Goal: Transaction & Acquisition: Register for event/course

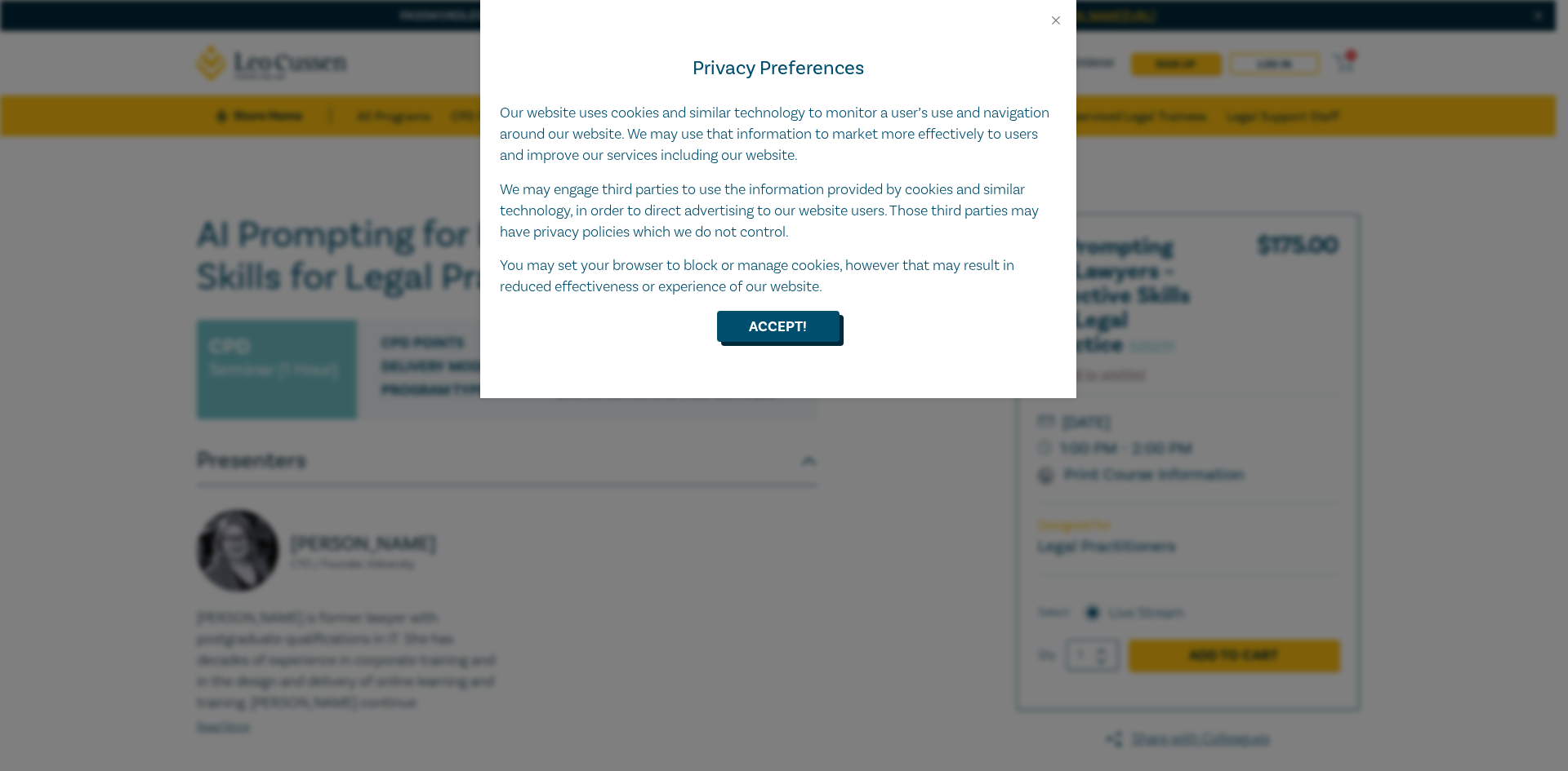
click at [813, 334] on button "Accept!" at bounding box center [778, 326] width 123 height 31
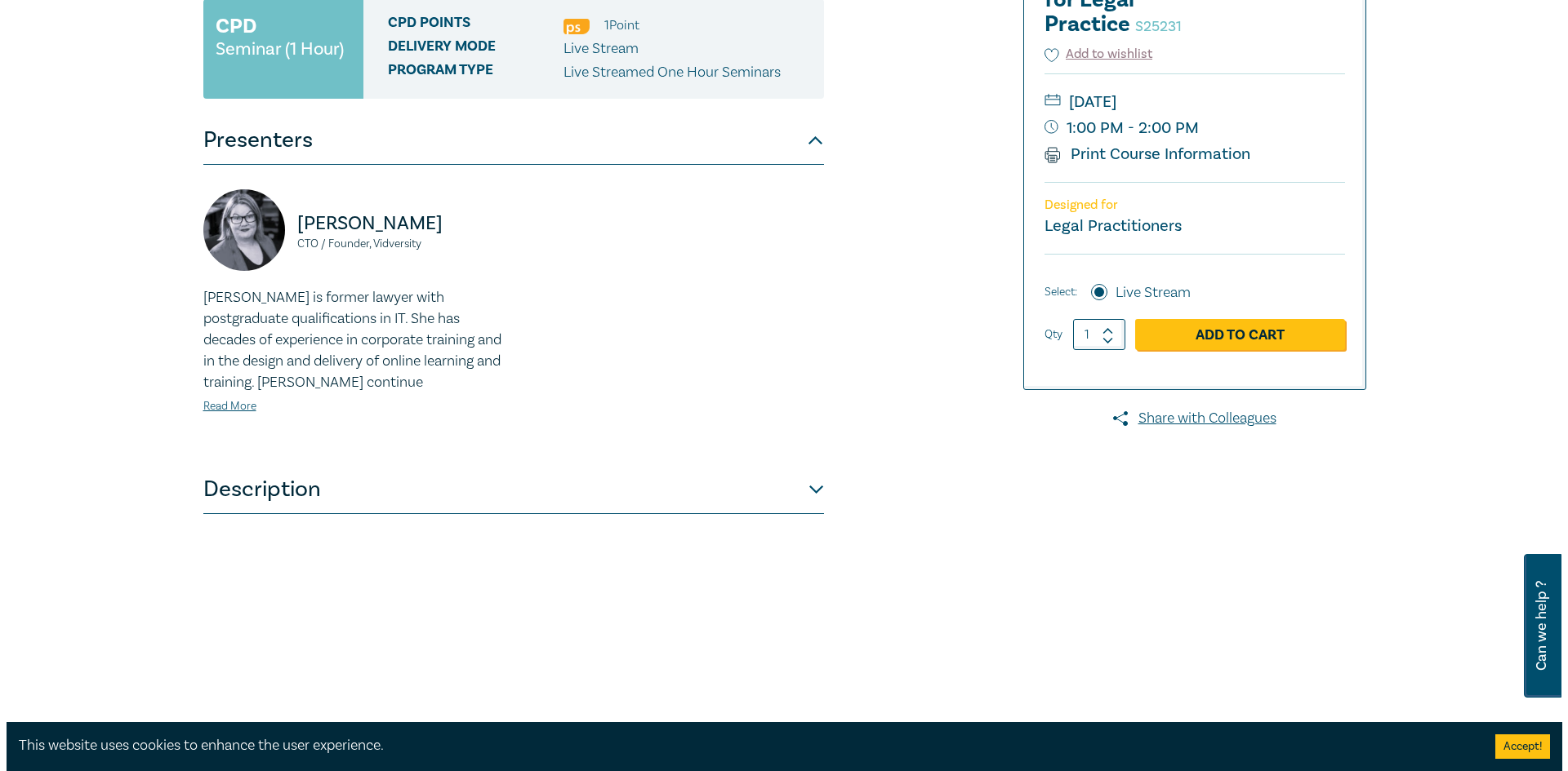
scroll to position [327, 0]
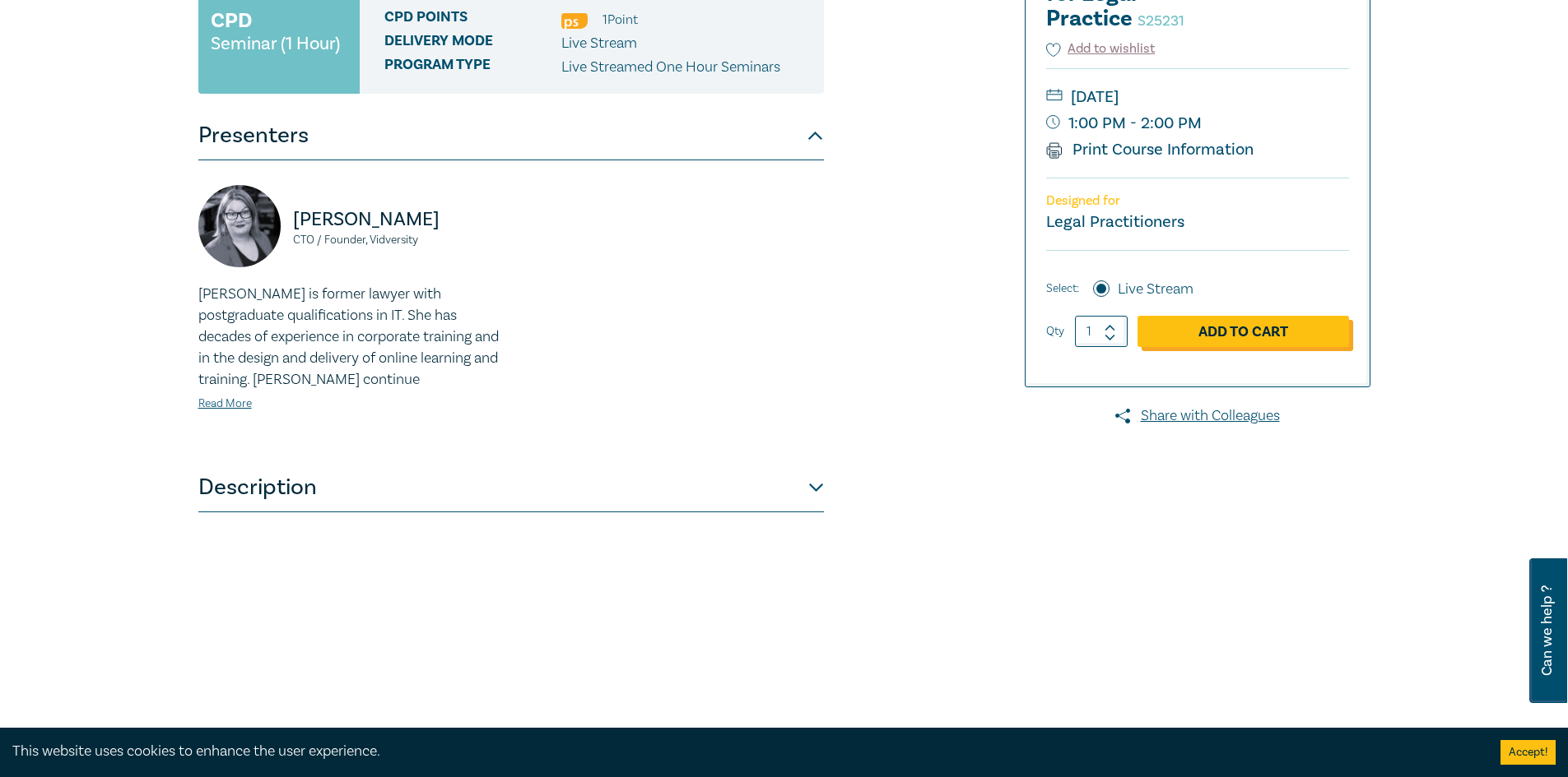
click at [1252, 339] on link "Add to Cart" at bounding box center [1243, 331] width 211 height 31
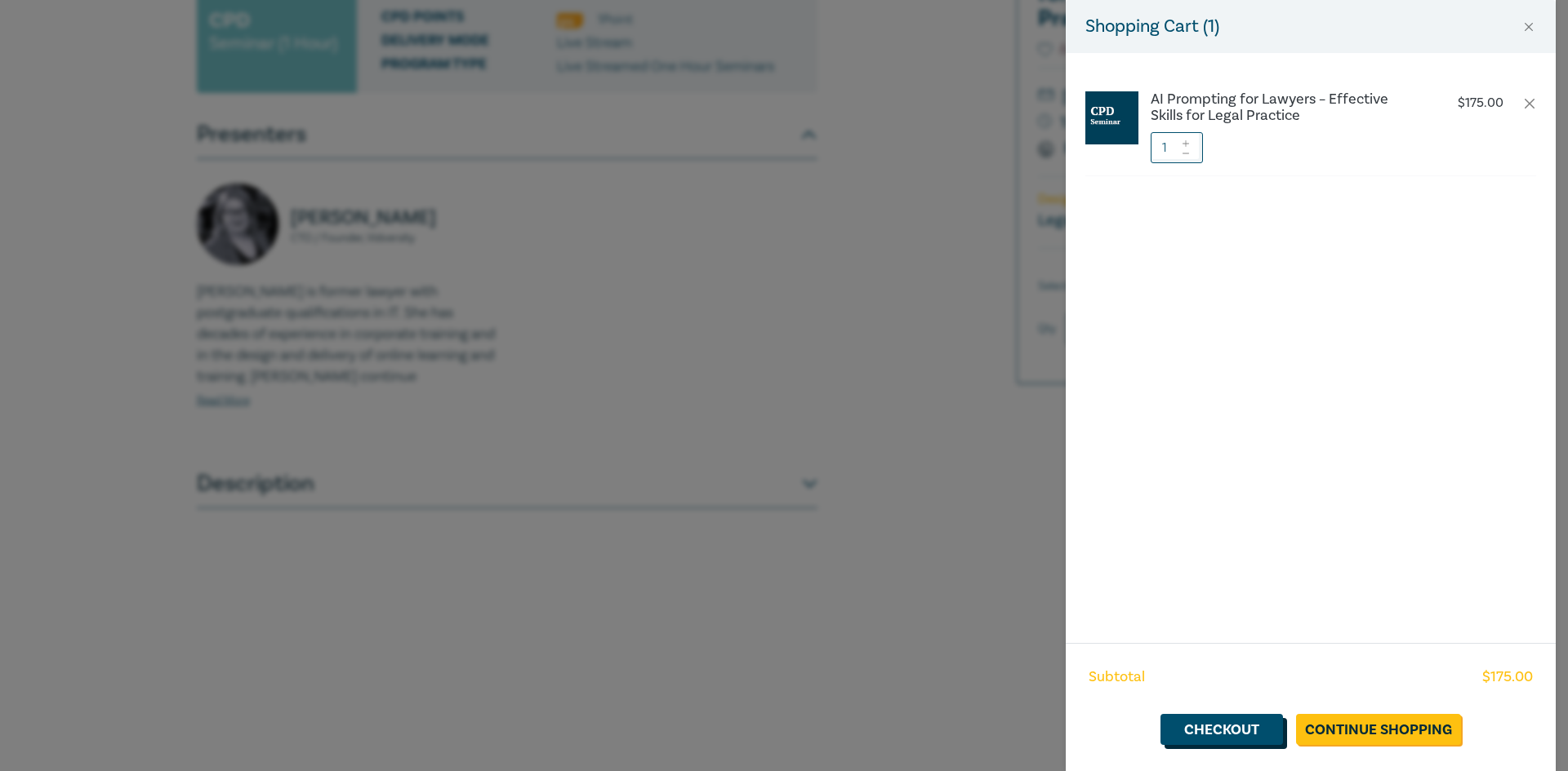
click at [1250, 728] on link "Checkout" at bounding box center [1222, 729] width 123 height 31
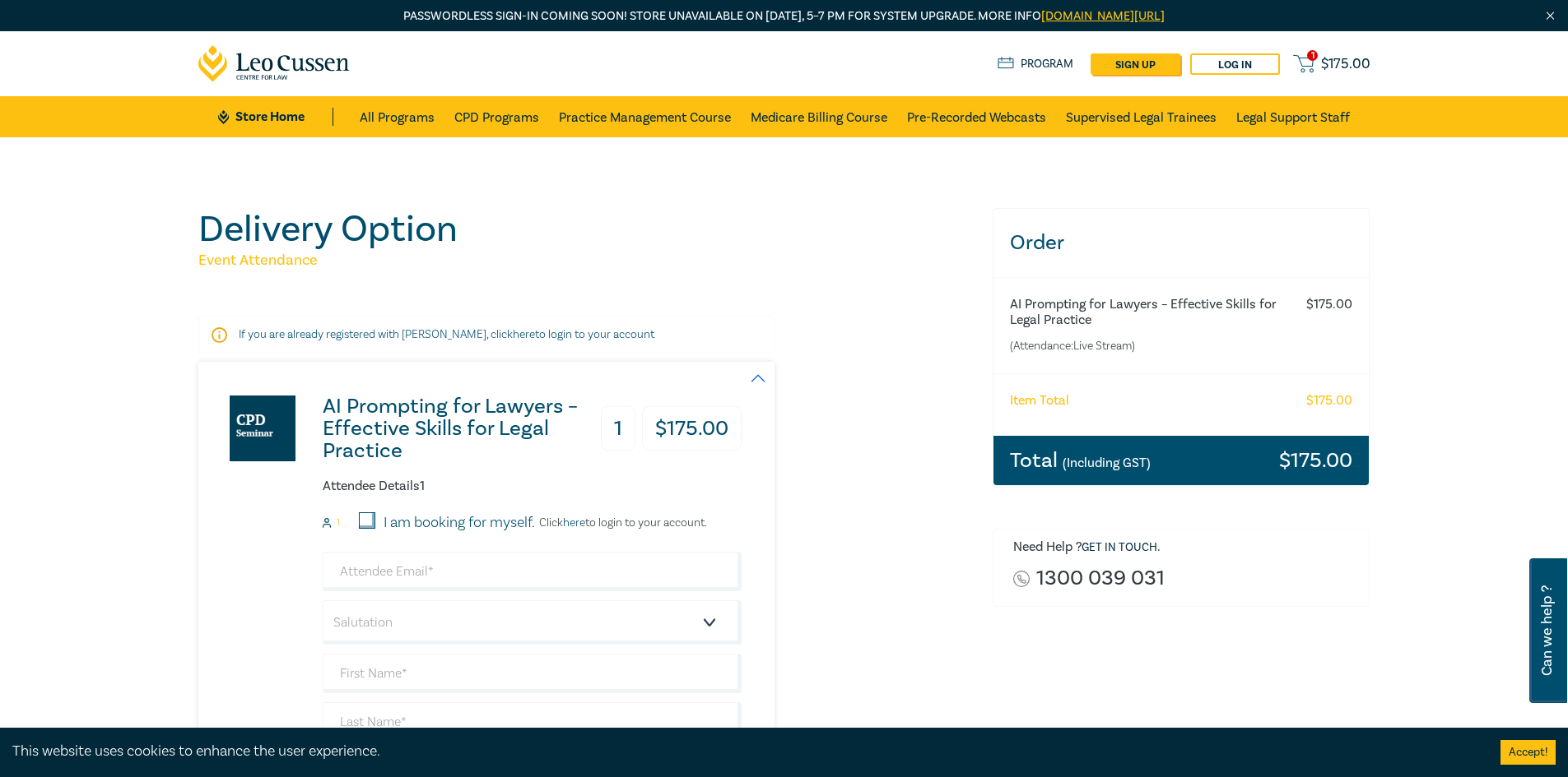
click at [1115, 463] on small "(Including GST)" at bounding box center [1106, 463] width 88 height 16
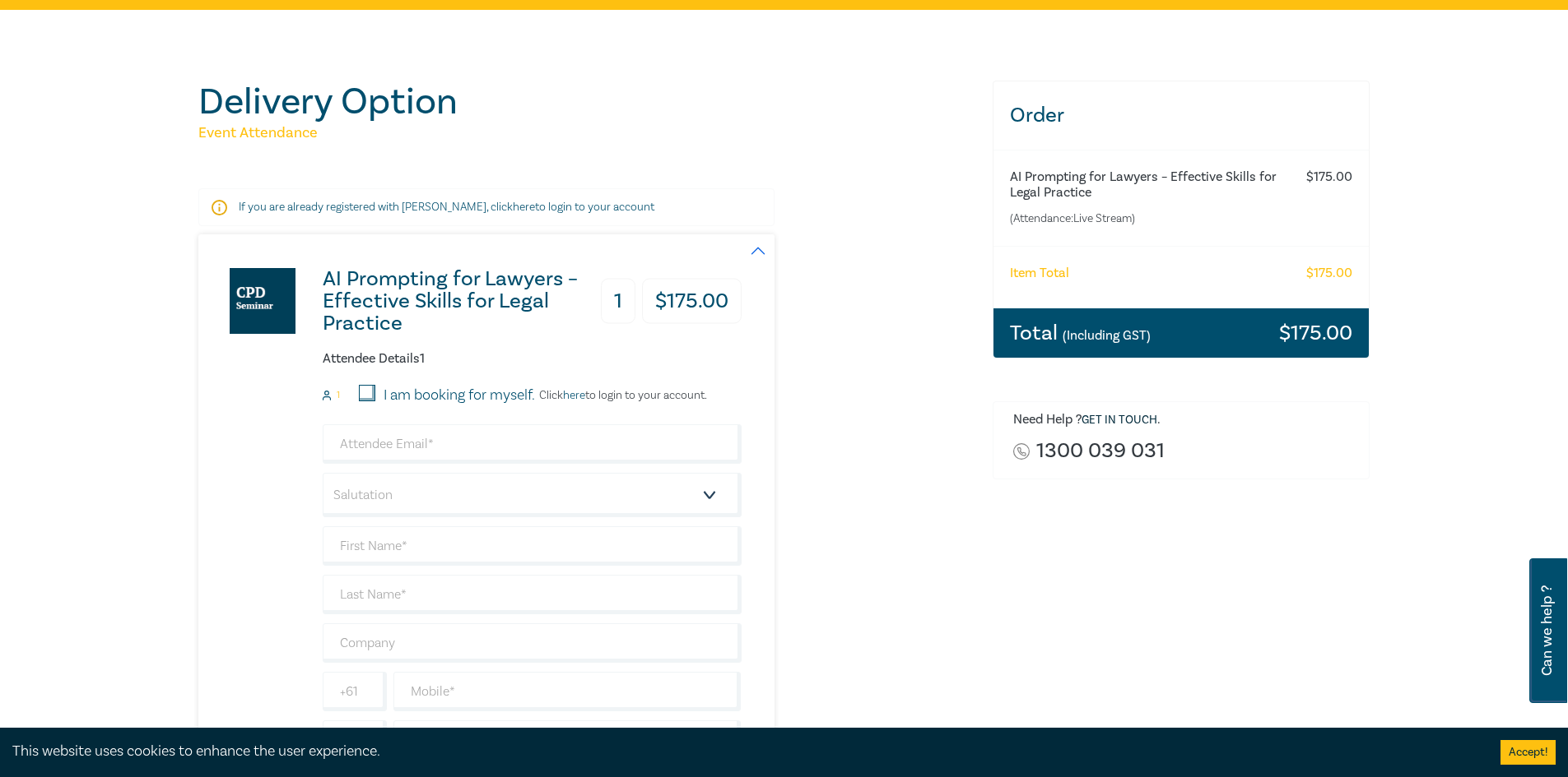
scroll to position [165, 0]
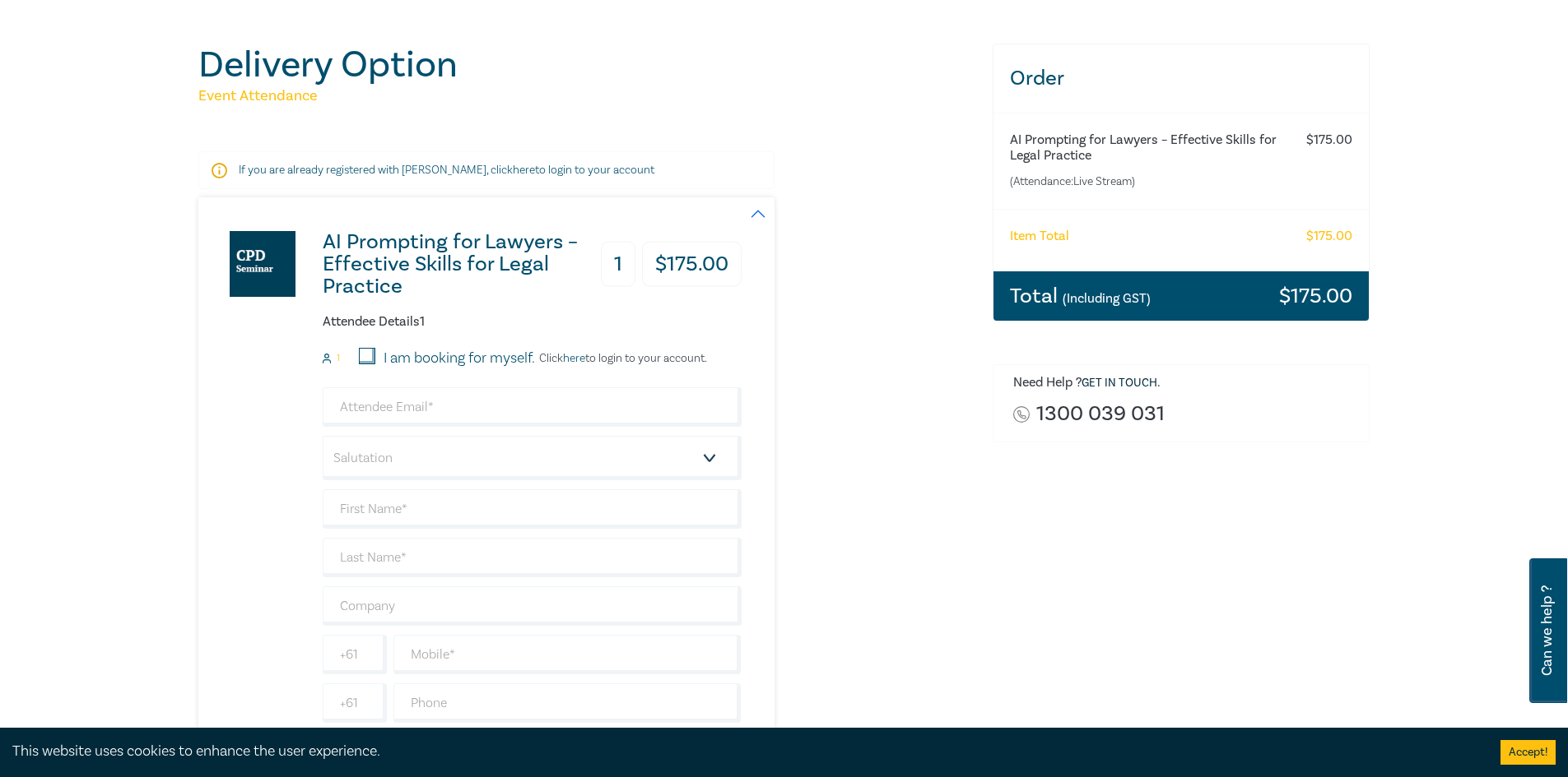
click at [371, 357] on input "I am booking for myself." at bounding box center [367, 355] width 16 height 16
checkbox input "true"
click at [708, 456] on select "Salutation Mr. Mrs. Ms. Miss Dr. Prof. Other" at bounding box center [533, 458] width 419 height 45
click at [323, 436] on select "Salutation Mr. Mrs. Ms. Miss Dr. Prof. Other" at bounding box center [533, 458] width 419 height 45
click at [721, 456] on select "Salutation Mr. Mrs. Ms. Miss Dr. Prof. Other" at bounding box center [533, 458] width 419 height 45
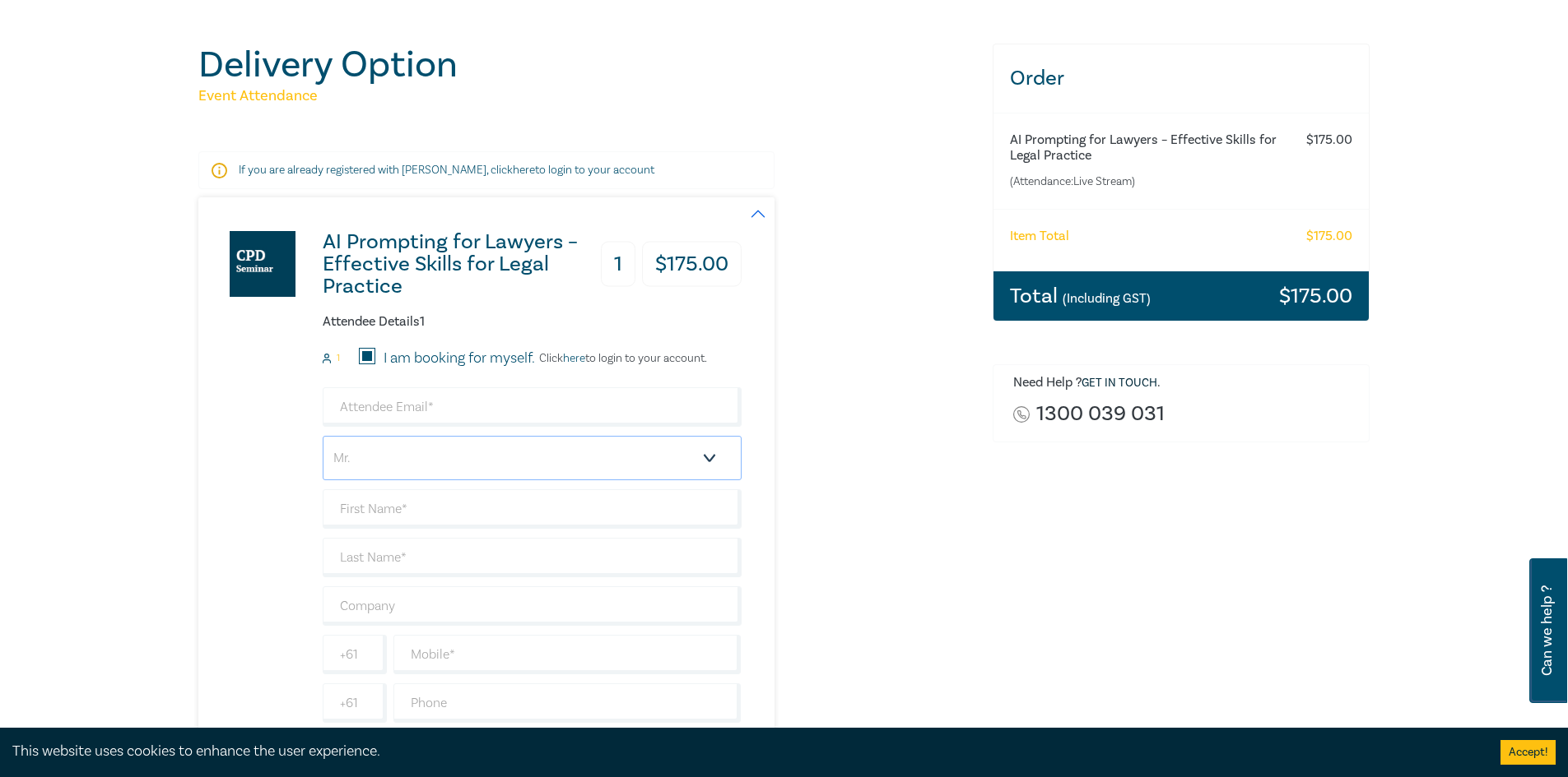
select select "Mrs."
click at [323, 436] on select "Salutation Mr. Mrs. Ms. Miss Dr. Prof. Other" at bounding box center [533, 458] width 419 height 45
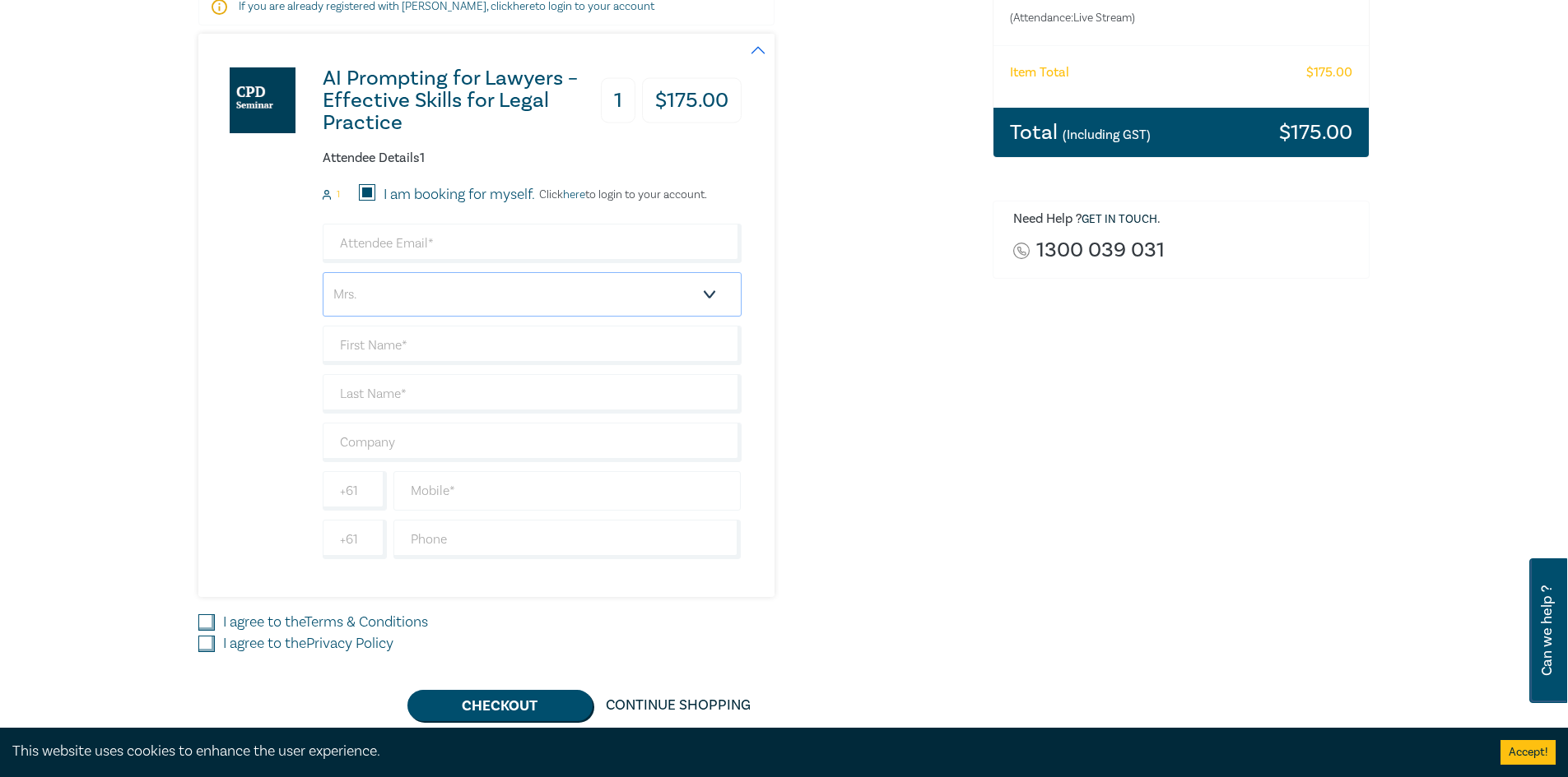
scroll to position [329, 0]
click at [469, 353] on input "text" at bounding box center [533, 344] width 419 height 39
type input "Senanie"
click at [465, 389] on input "text" at bounding box center [533, 392] width 419 height 39
type input "Kurukularatne"
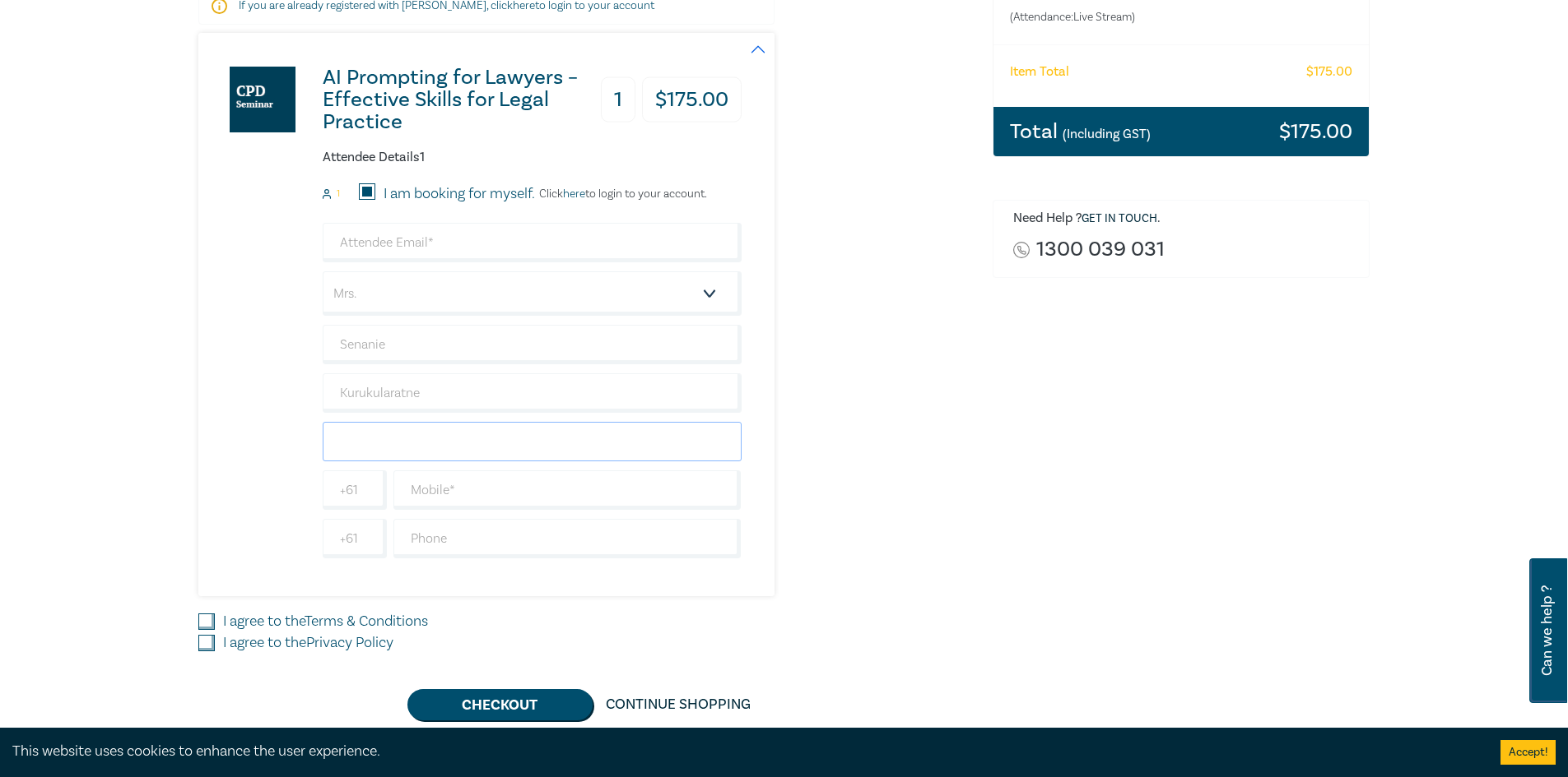
click at [422, 444] on input "text" at bounding box center [533, 441] width 419 height 39
type input "Gateway Lawyers (Australia) Pty Ltd"
click at [470, 489] on input "text" at bounding box center [567, 489] width 348 height 39
type input "0409210967"
click at [470, 539] on input "text" at bounding box center [567, 538] width 348 height 39
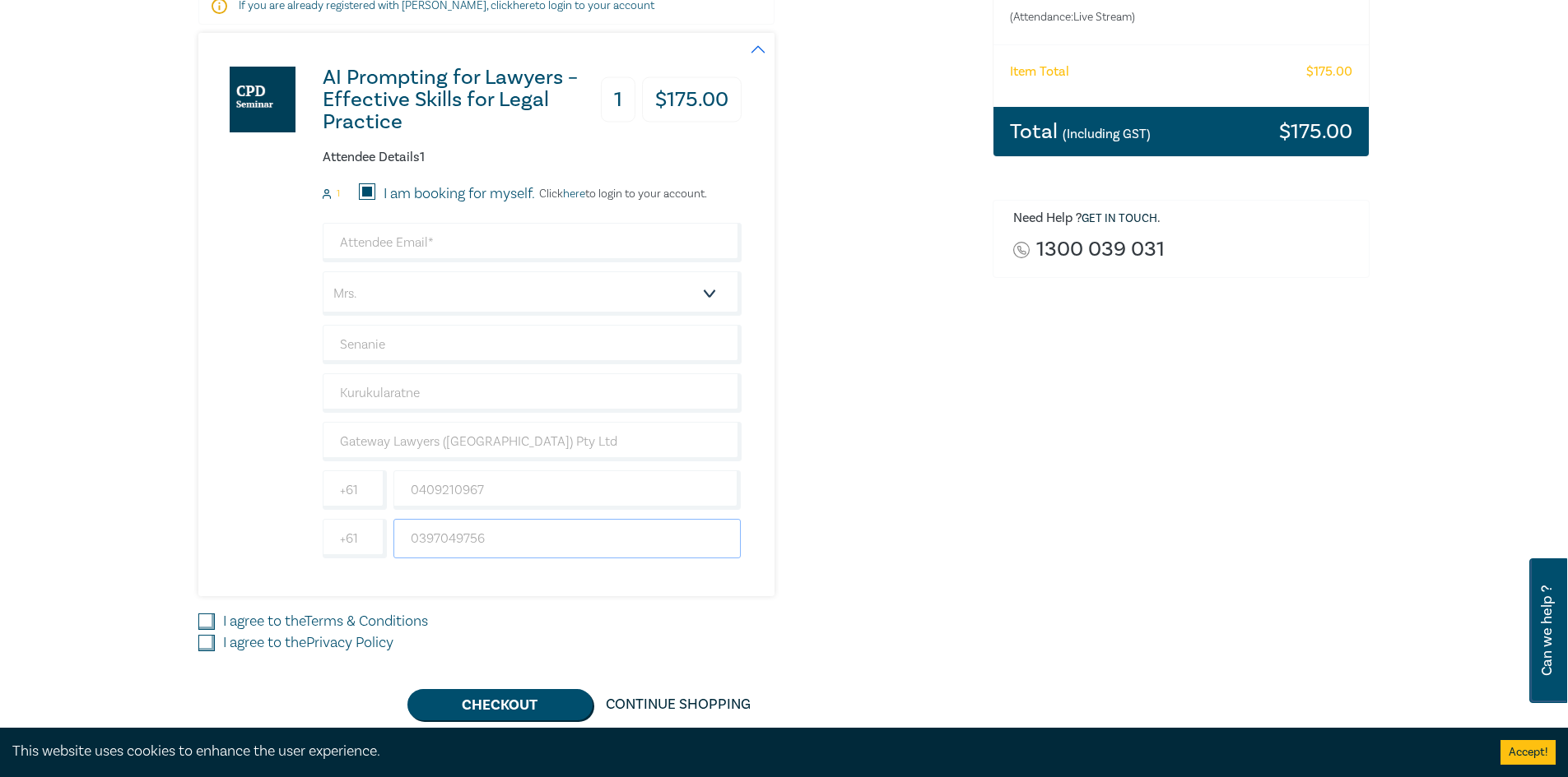
click at [423, 538] on input "0397049756" at bounding box center [567, 538] width 348 height 39
type input "0397049756"
click at [634, 609] on div "AI Prompting for Lawyers – Effective Skills for Legal Practice 1 $ 175.00 Atten…" at bounding box center [585, 377] width 774 height 687
click at [200, 620] on input "I agree to the Terms & Conditions" at bounding box center [206, 621] width 16 height 16
checkbox input "true"
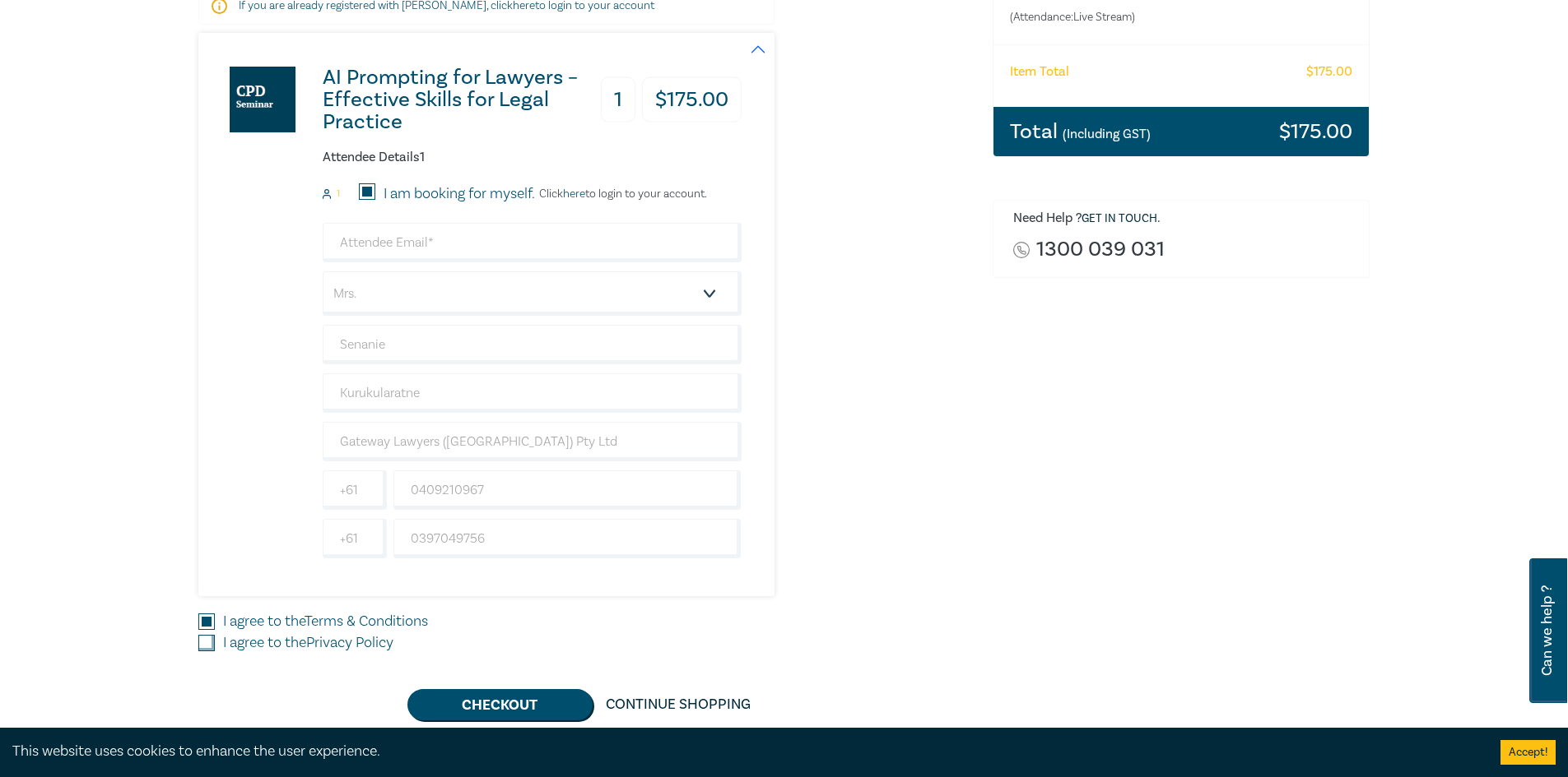
click at [204, 643] on input "I agree to the Privacy Policy" at bounding box center [206, 643] width 16 height 16
checkbox input "true"
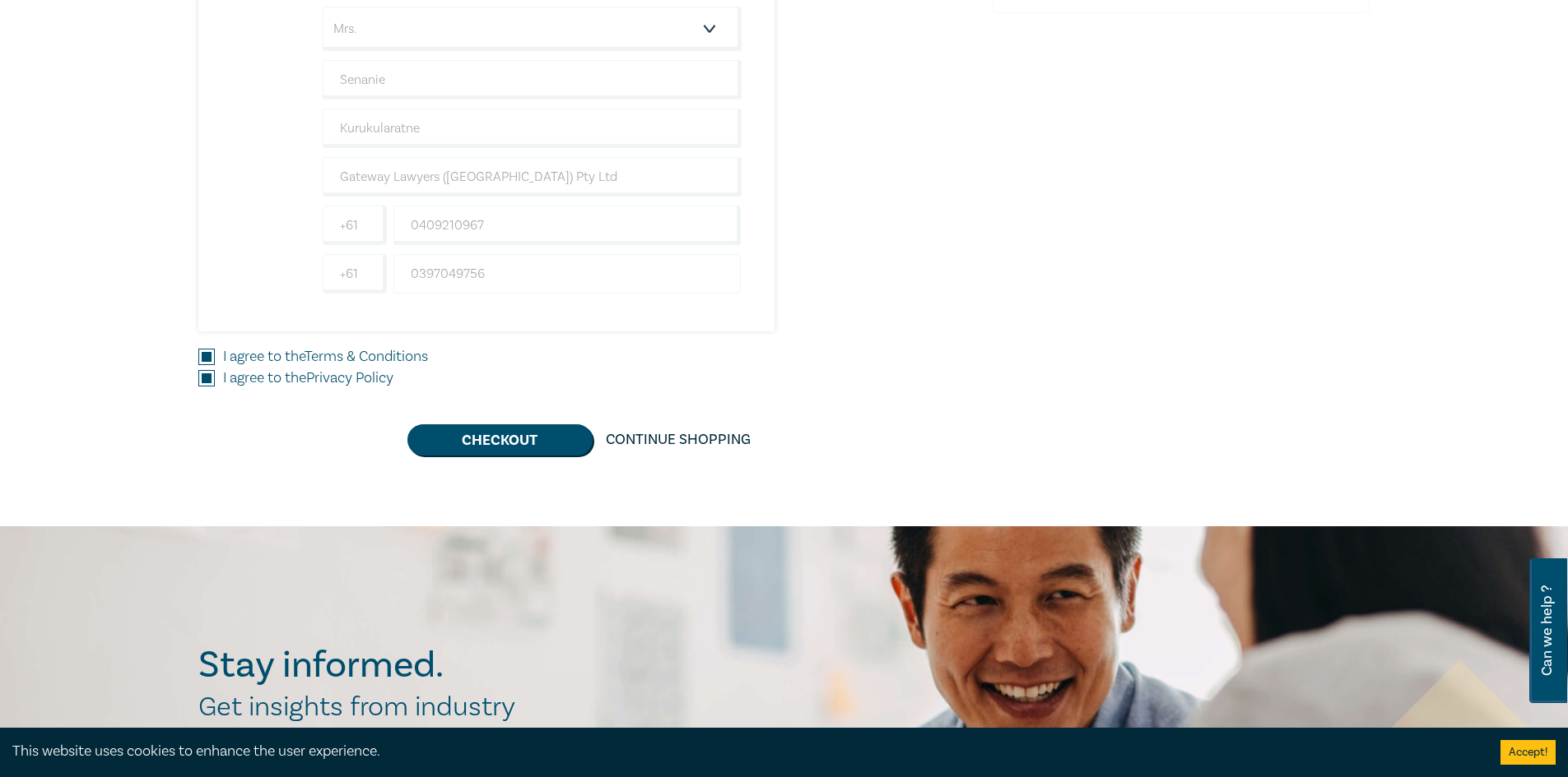
scroll to position [658, 0]
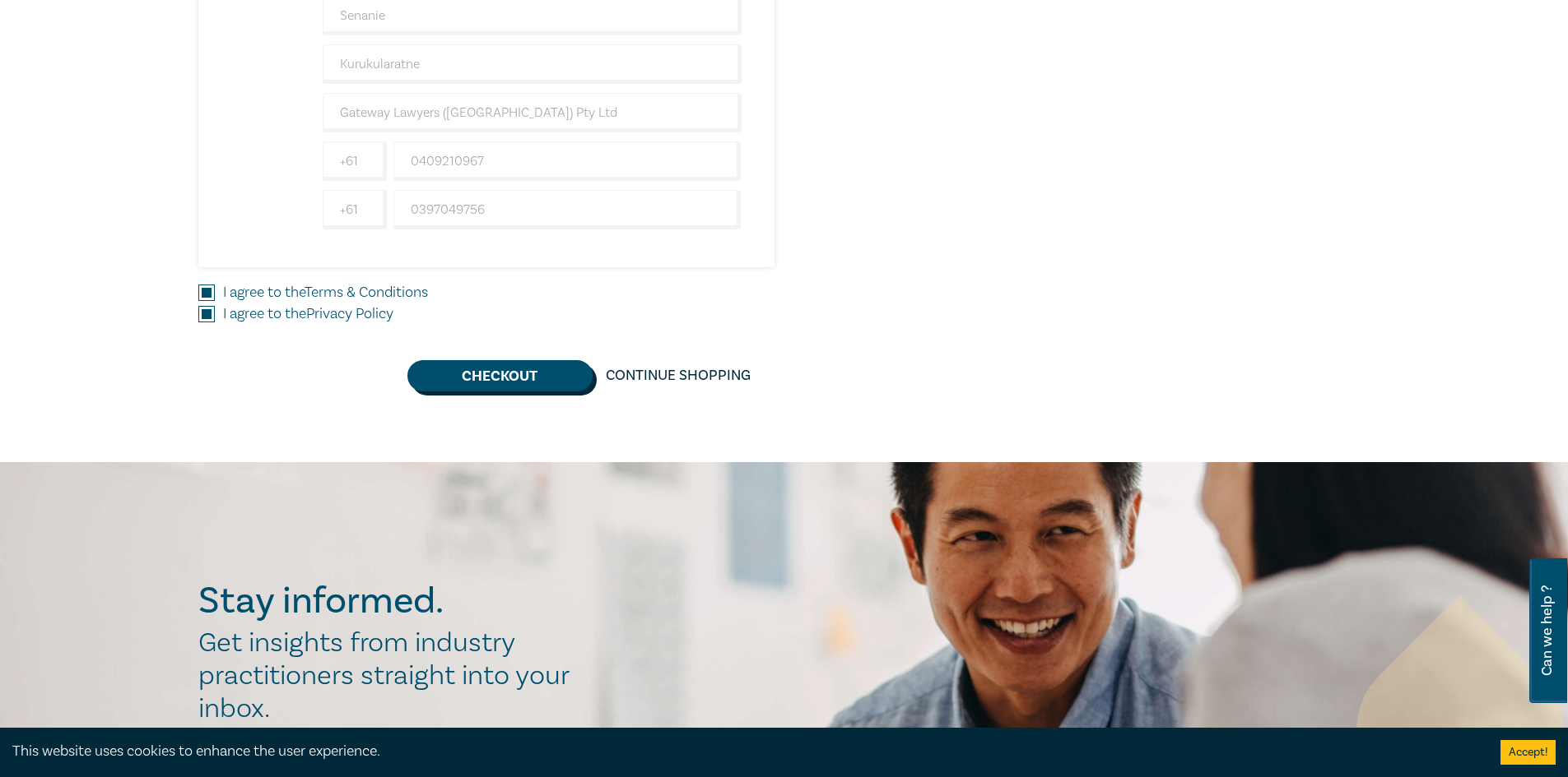
click at [532, 370] on button "Checkout" at bounding box center [500, 375] width 185 height 31
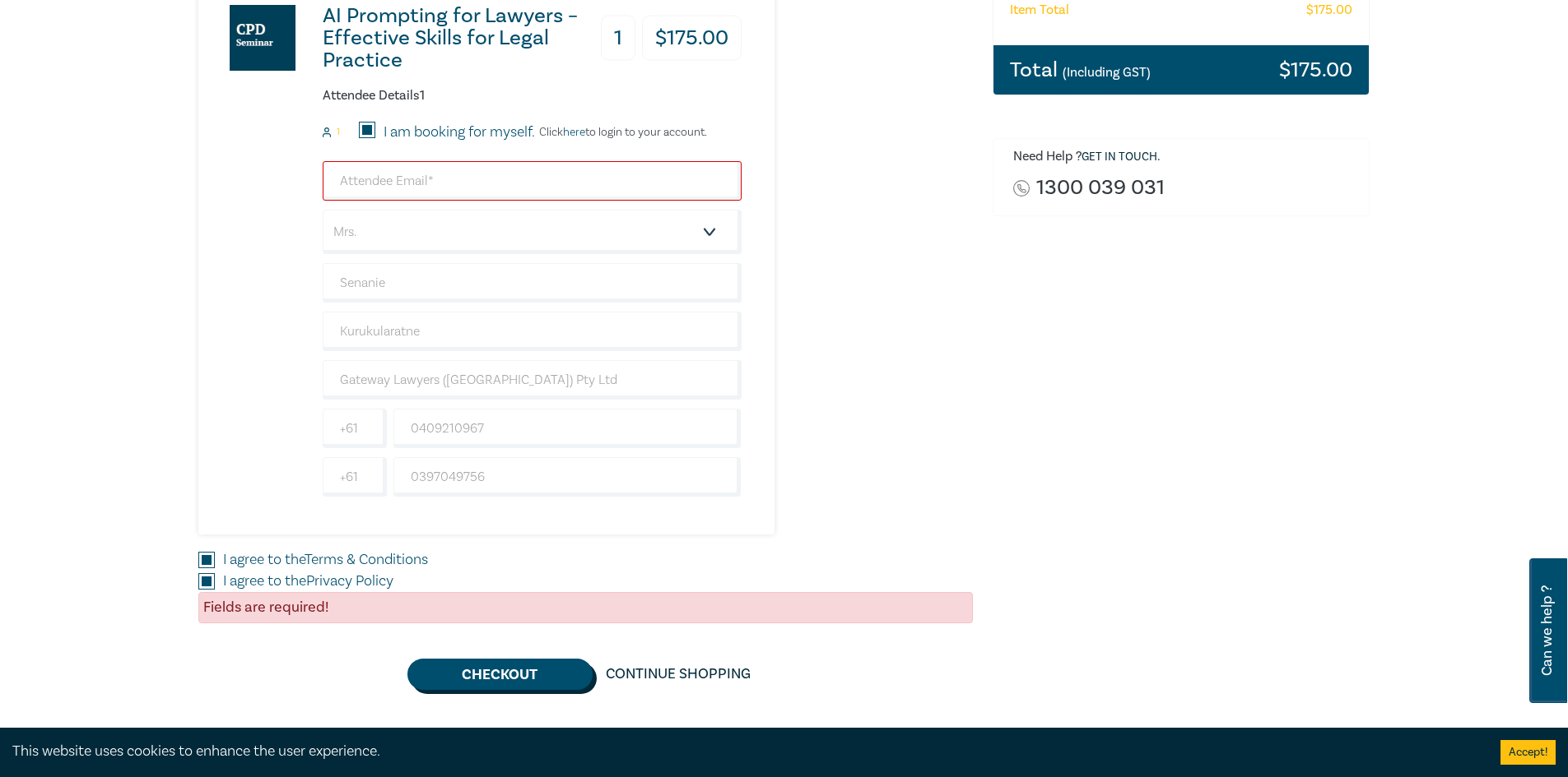
scroll to position [329, 0]
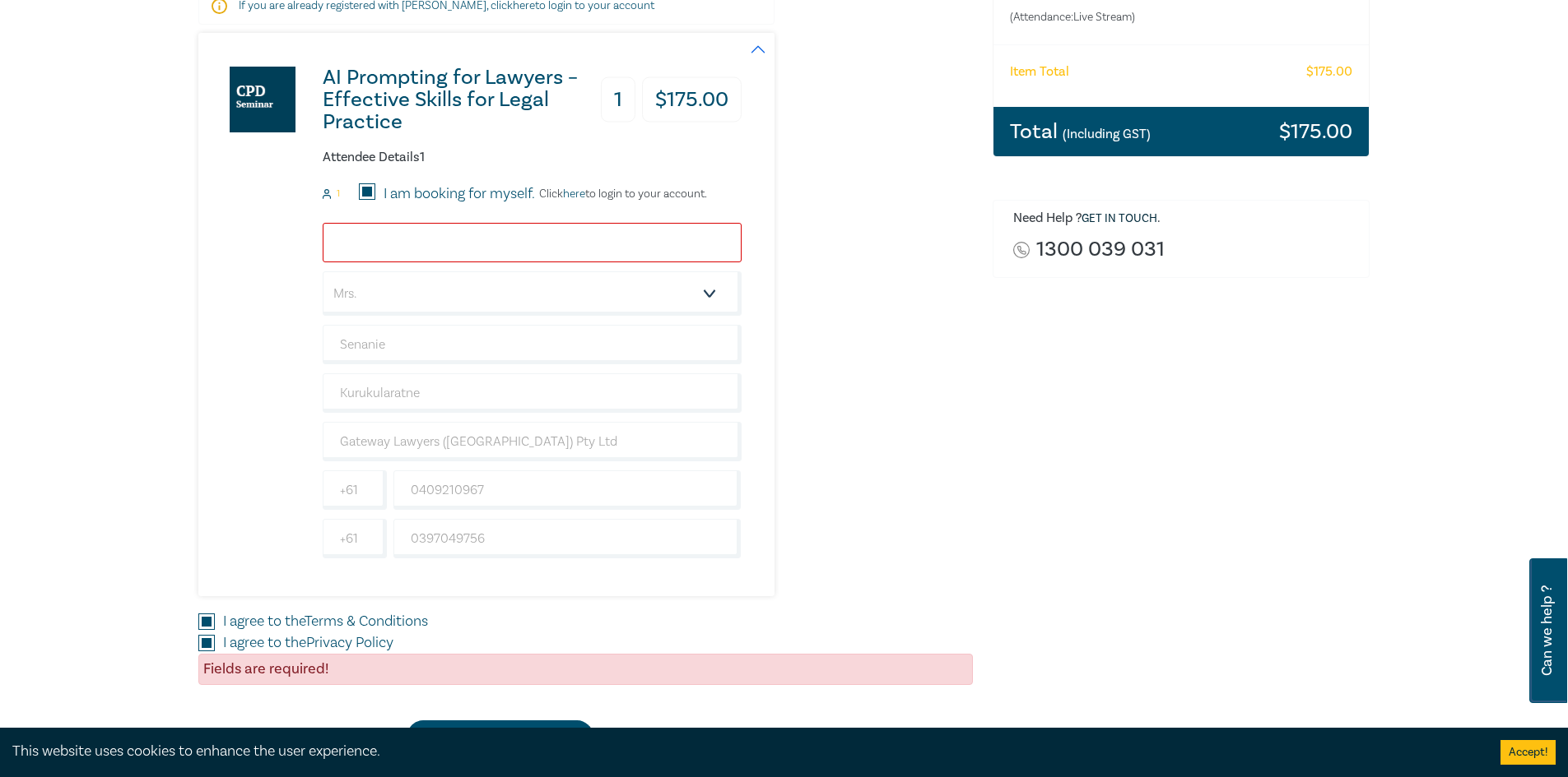
click at [451, 244] on input "email" at bounding box center [533, 242] width 419 height 39
type input "senanie@gatewaylawyers.com.au"
click at [456, 300] on select "Salutation Mr. Mrs. Ms. Miss Dr. Prof. Other" at bounding box center [533, 293] width 419 height 45
click at [323, 271] on select "Salutation Mr. Mrs. Ms. Miss Dr. Prof. Other" at bounding box center [533, 293] width 419 height 45
click at [762, 530] on div "AI Prompting for Lawyers – Effective Skills for Legal Practice 1 $ 175.00 Atten…" at bounding box center [486, 315] width 576 height 564
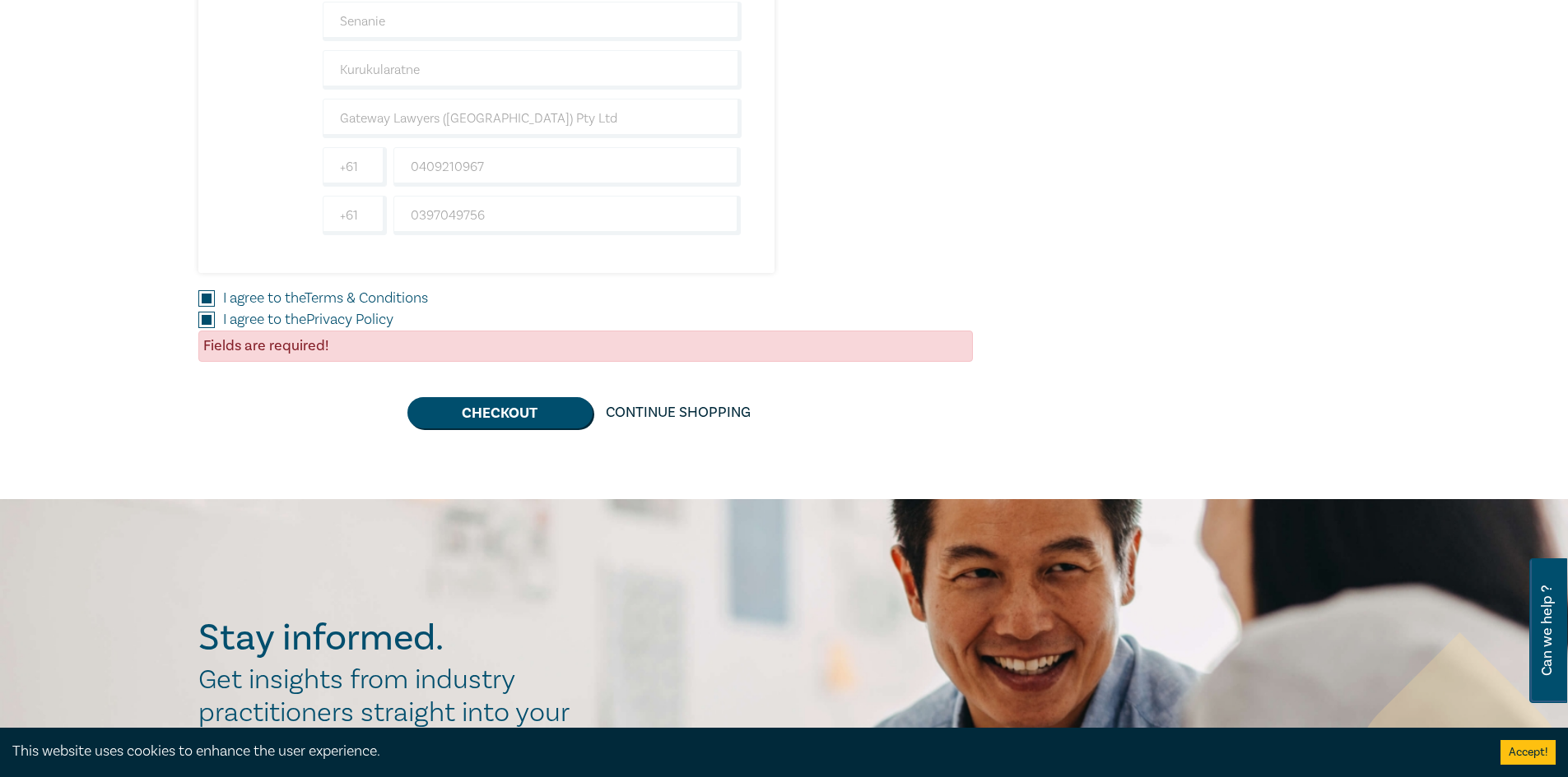
scroll to position [658, 0]
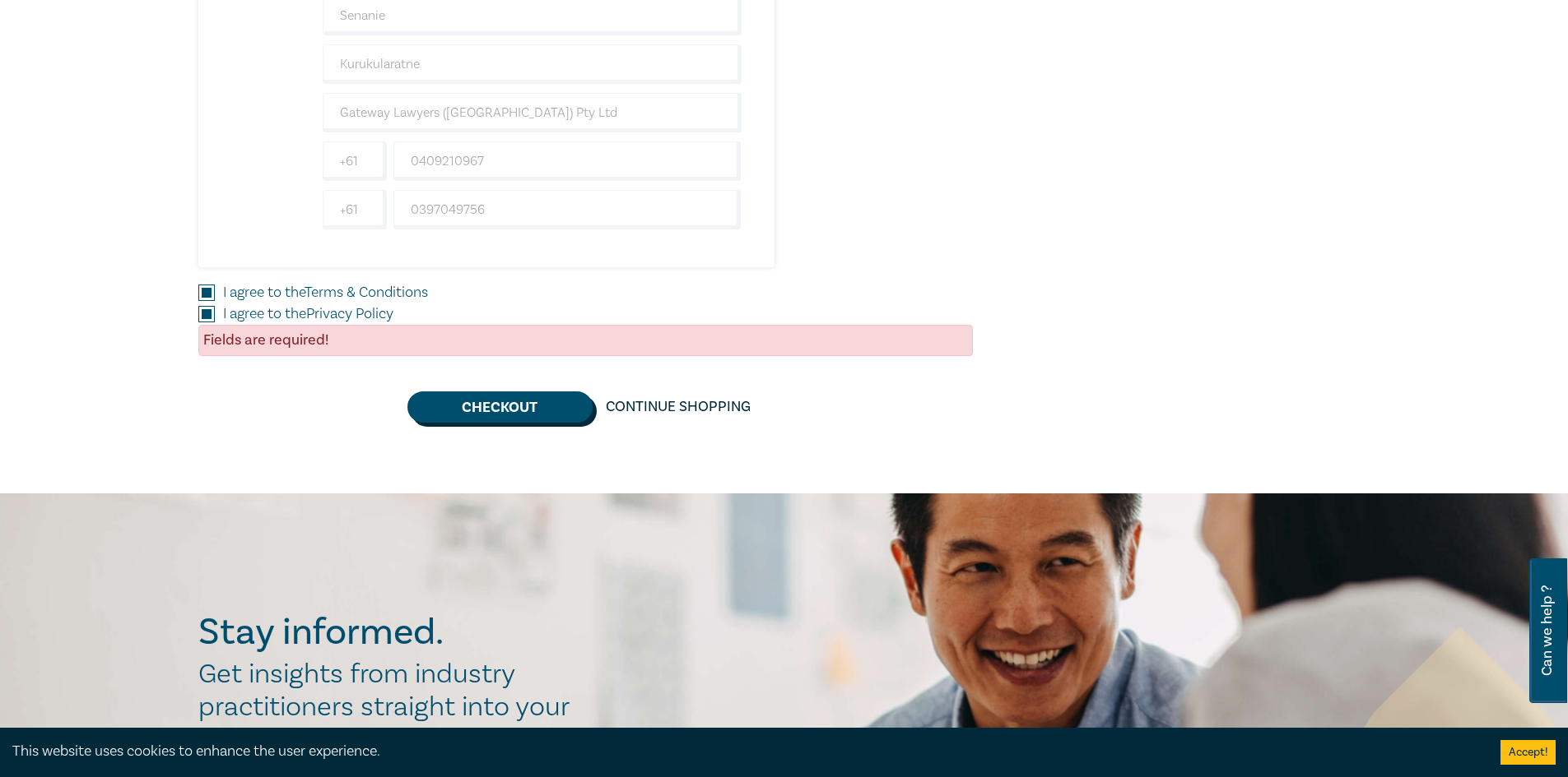
click at [516, 409] on button "Checkout" at bounding box center [500, 407] width 185 height 31
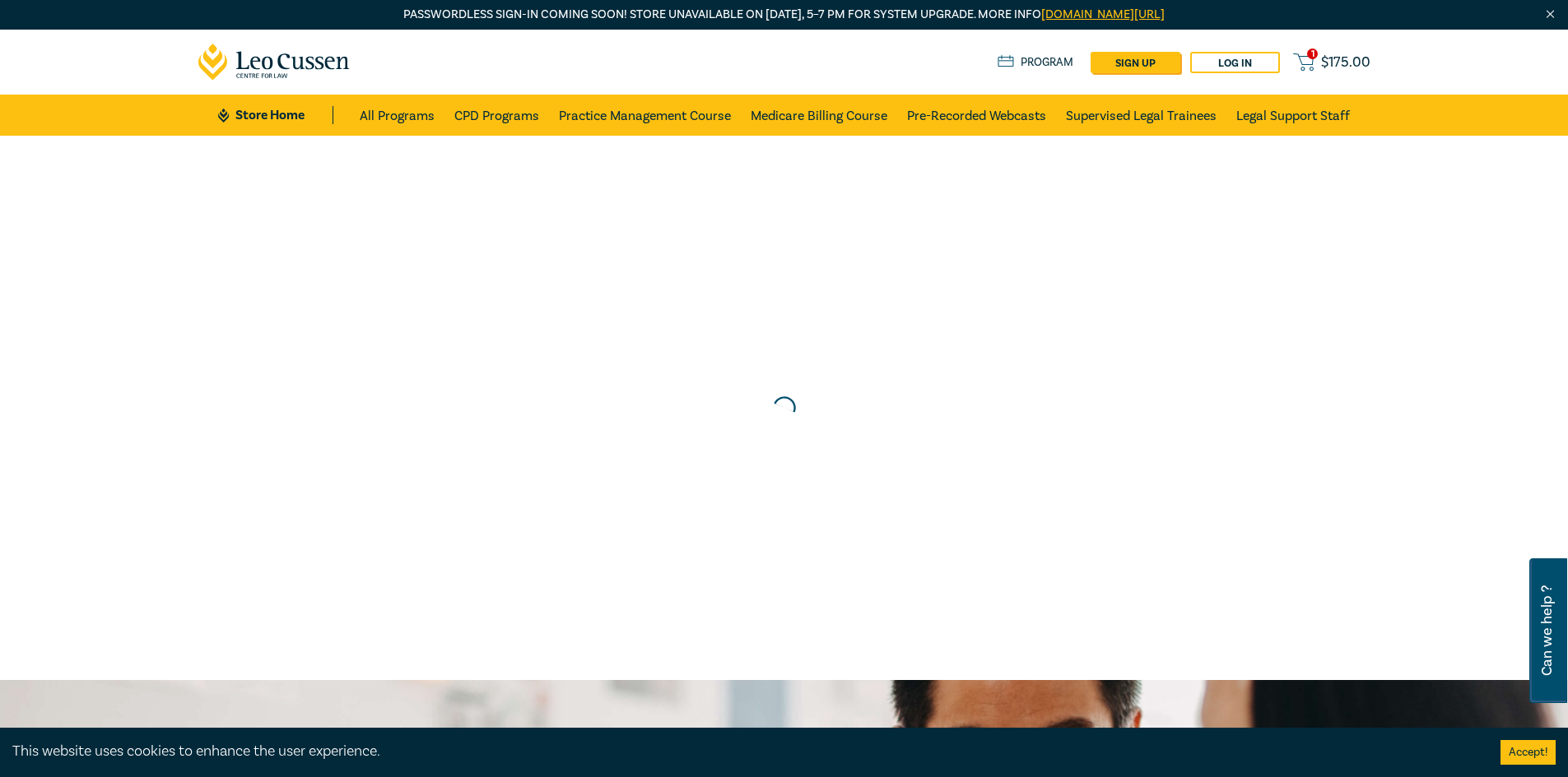
scroll to position [0, 0]
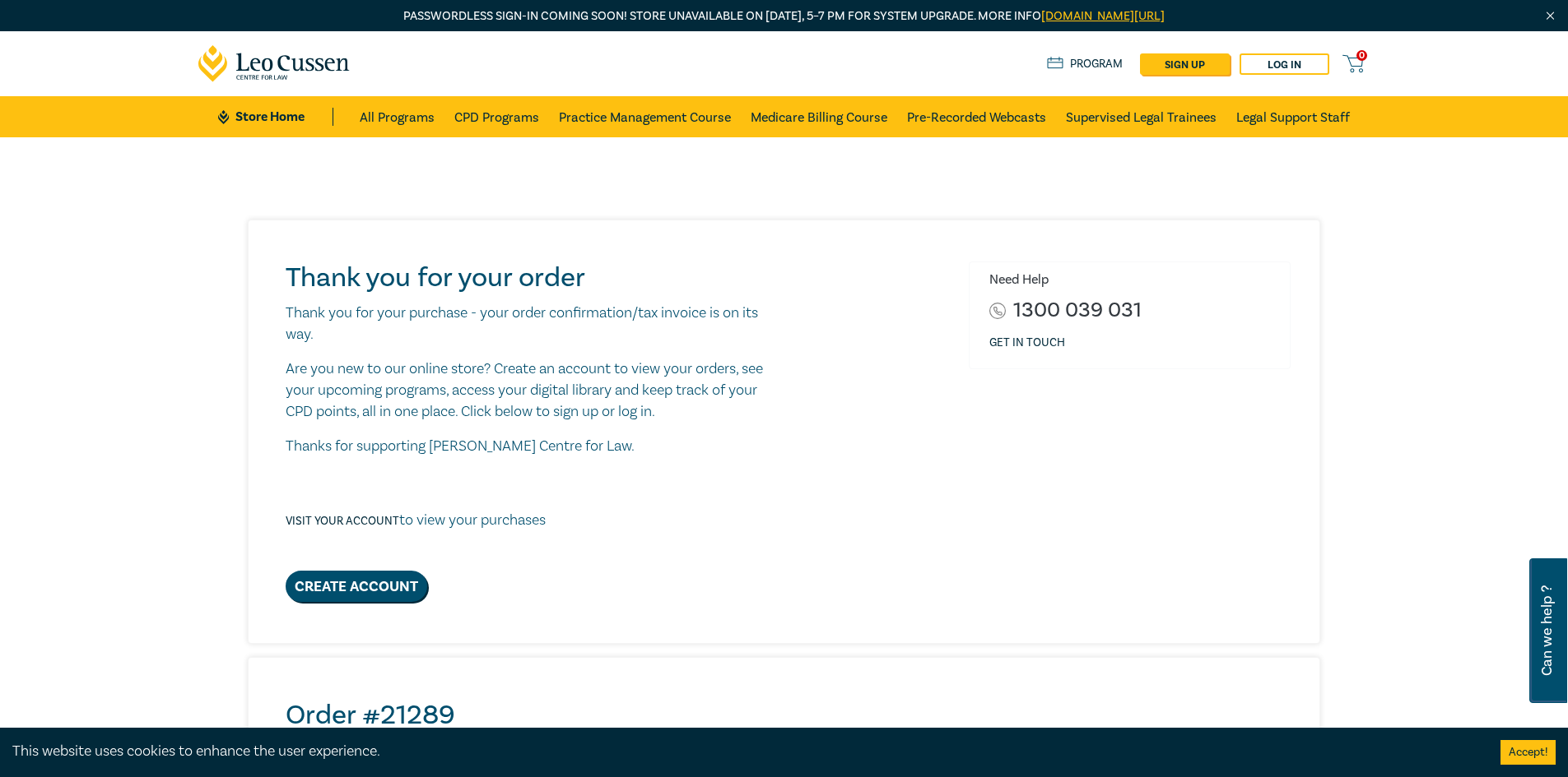
drag, startPoint x: 385, startPoint y: 74, endPoint x: 226, endPoint y: 69, distance: 159.1
click at [226, 69] on div "0 $ NaN Store Home About us Program sign up Log in 0" at bounding box center [784, 64] width 1192 height 65
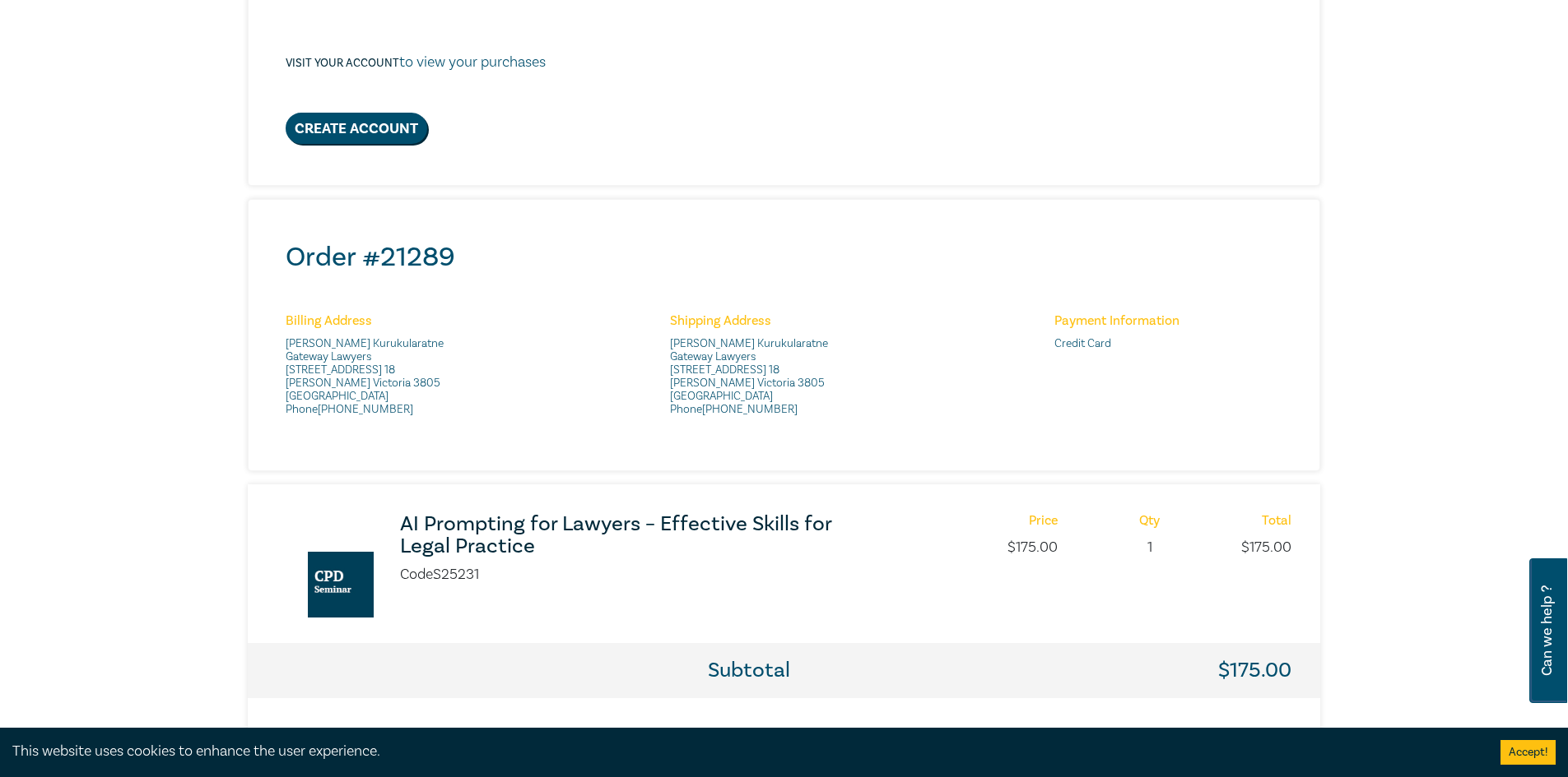
scroll to position [493, 0]
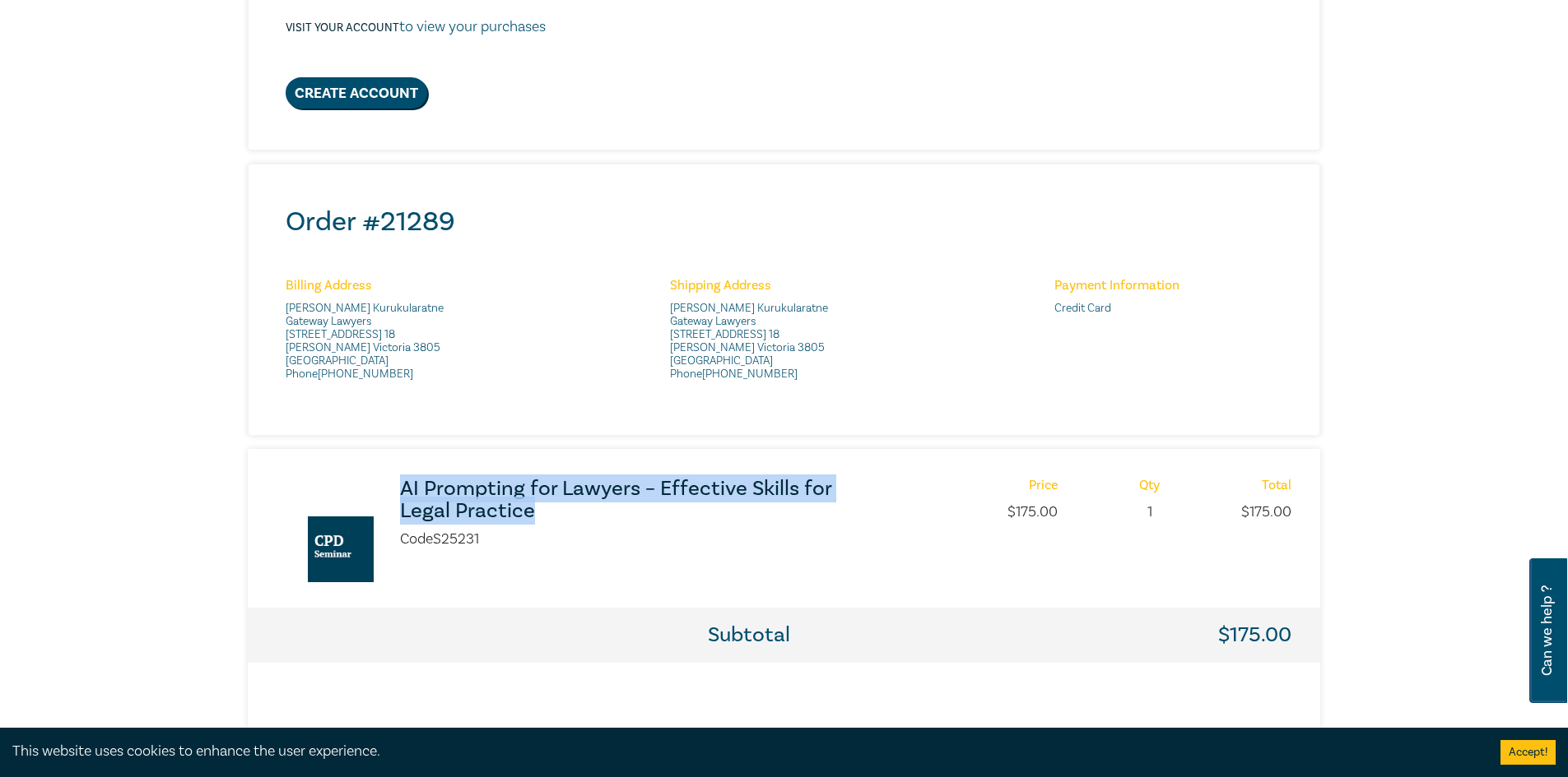
drag, startPoint x: 395, startPoint y: 476, endPoint x: 623, endPoint y: 508, distance: 230.2
click at [623, 508] on div "AI Prompting for Lawyers – Effective Skills for Legal Practice Code S25231 Pric…" at bounding box center [784, 528] width 1073 height 159
copy h3 "AI Prompting for Lawyers – Effective Skills for Legal Practice"
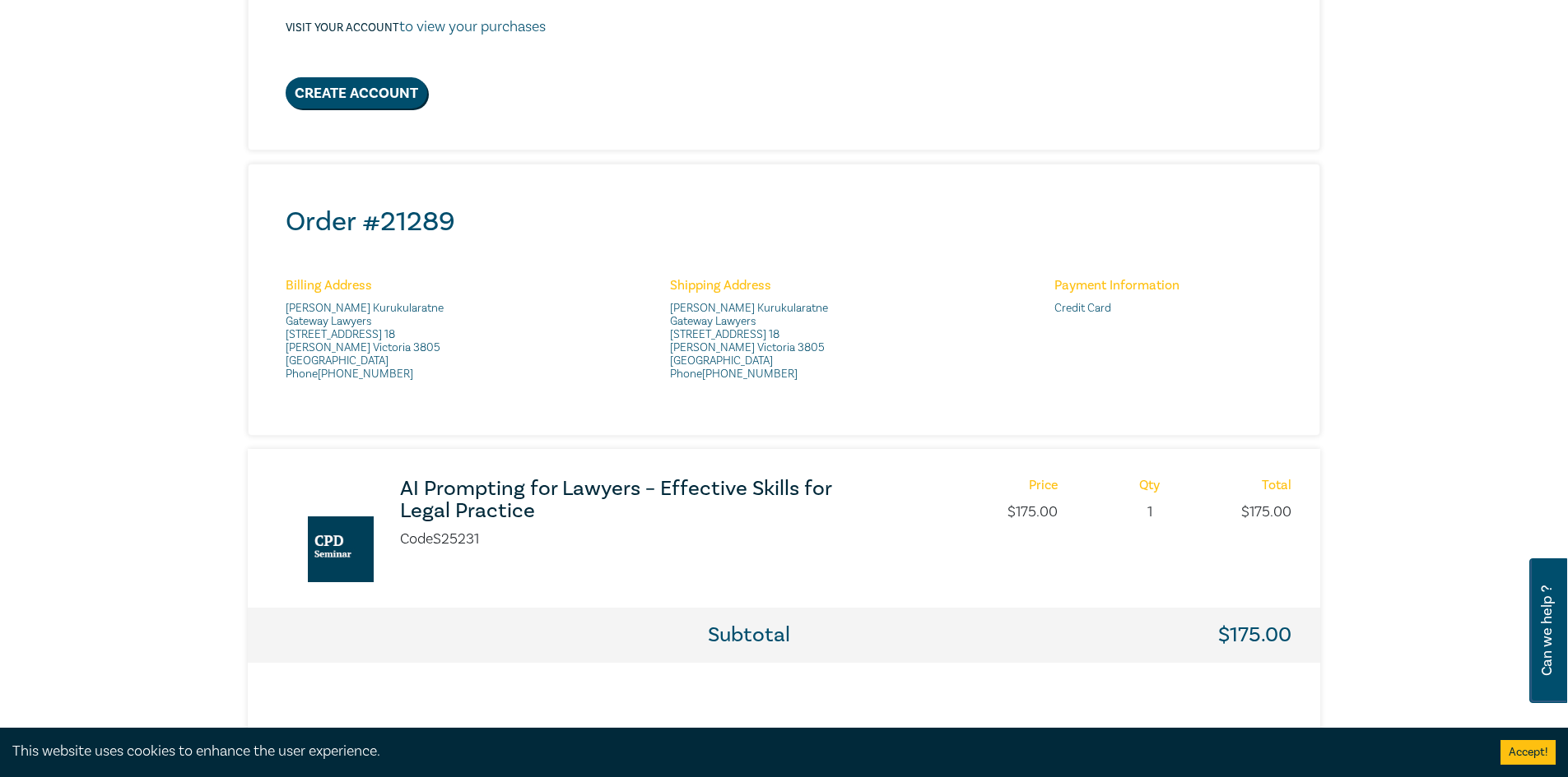
click at [1013, 307] on div "Billing Address [PERSON_NAME] Kurukularatne Gateway Lawyers [STREET_ADDRESS][PE…" at bounding box center [787, 336] width 1024 height 116
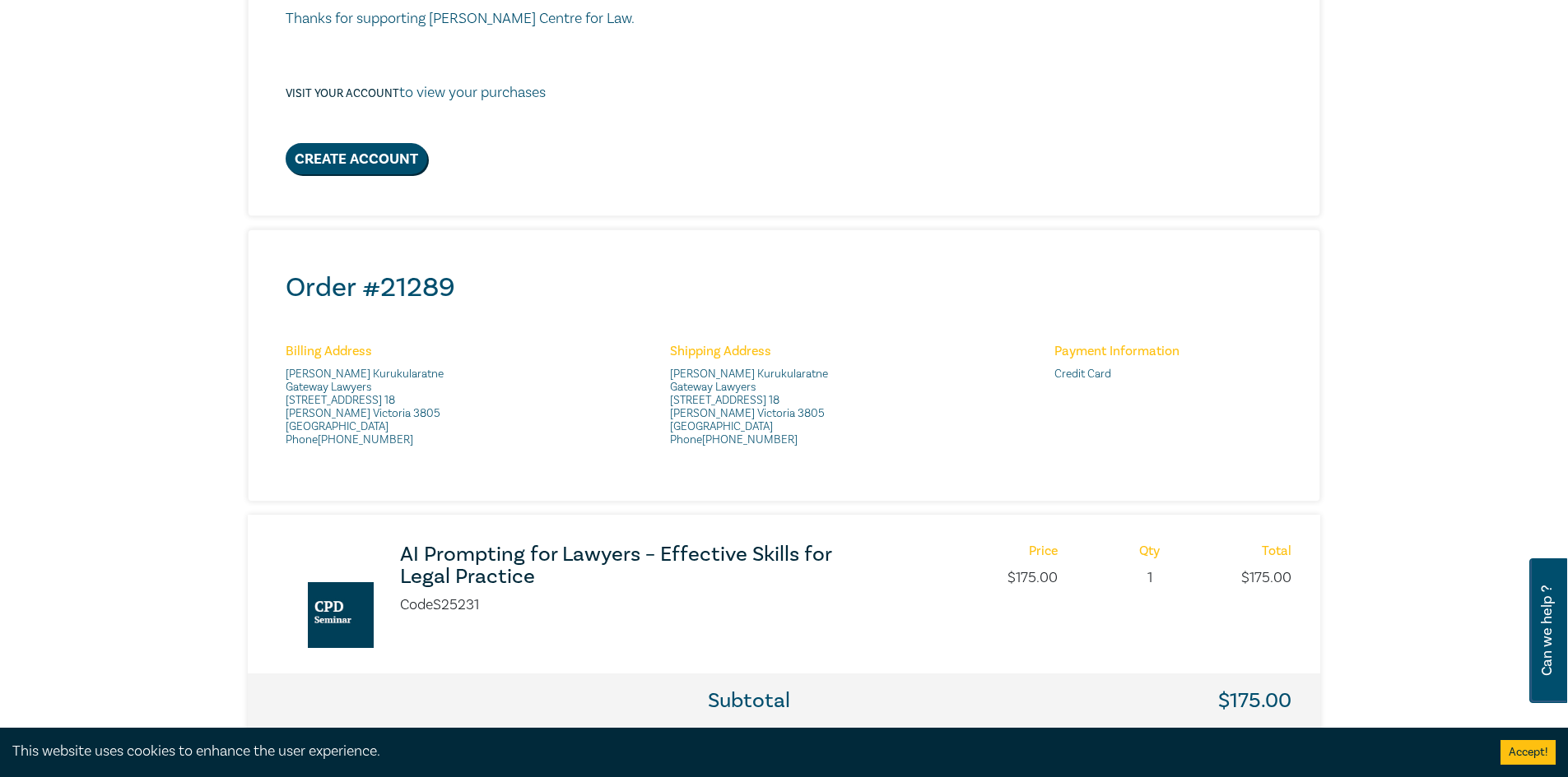
scroll to position [0, 0]
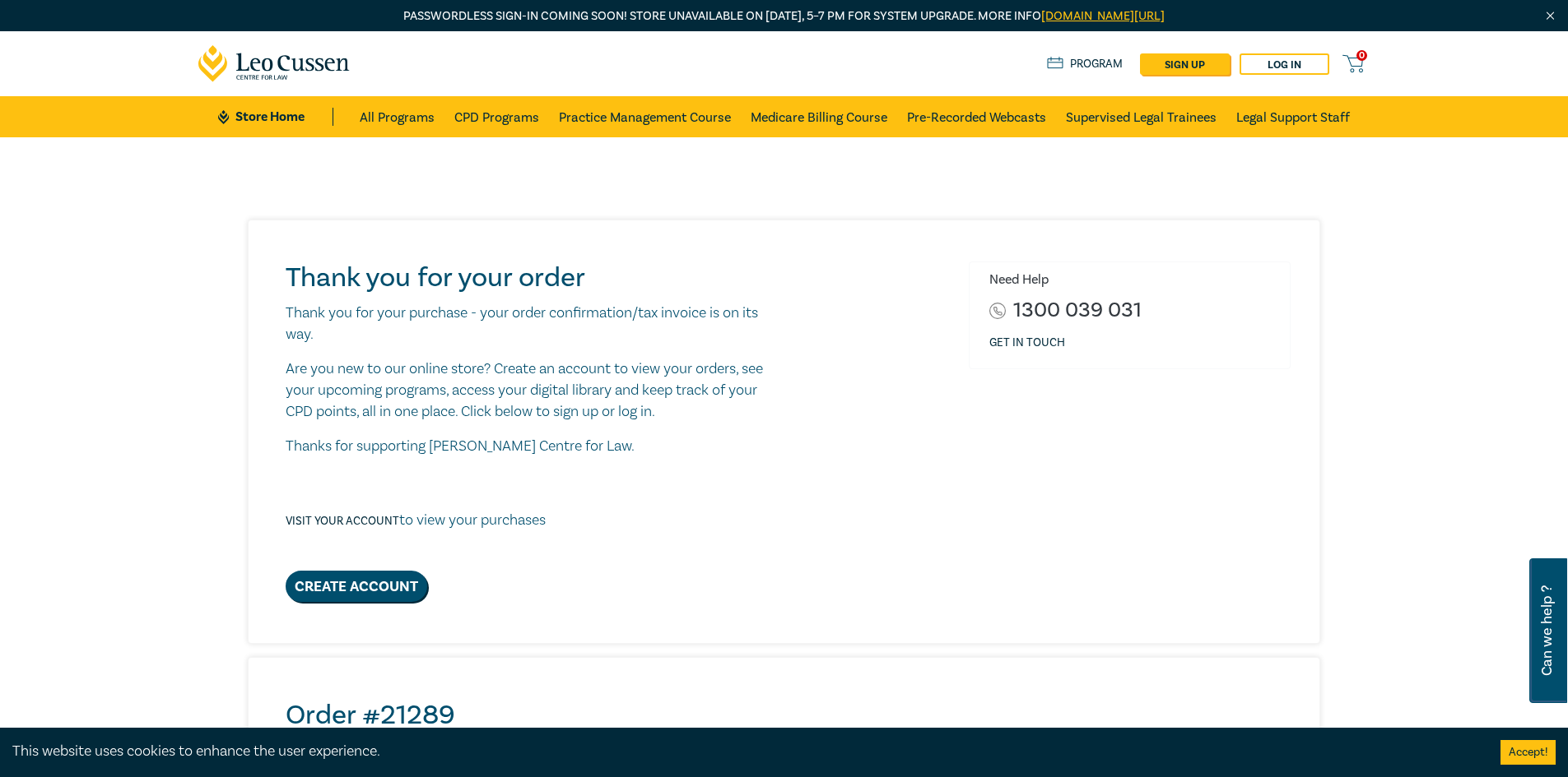
click at [1362, 59] on span "0" at bounding box center [1361, 55] width 10 height 10
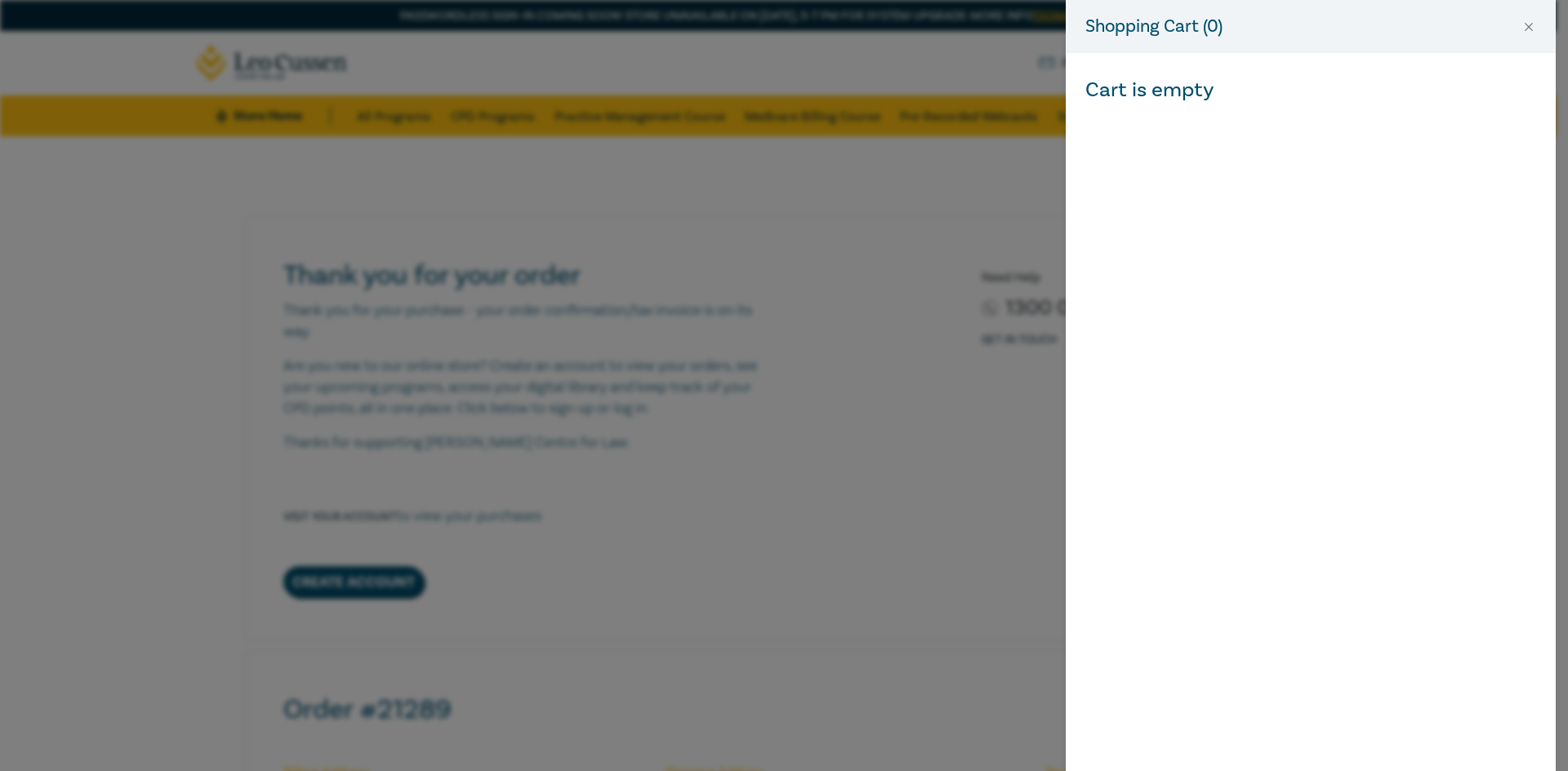
click at [1542, 27] on div "Shopping Cart ( 0 )" at bounding box center [1310, 26] width 490 height 53
click at [1523, 23] on button "Close" at bounding box center [1528, 27] width 15 height 15
